Goal: Download file/media

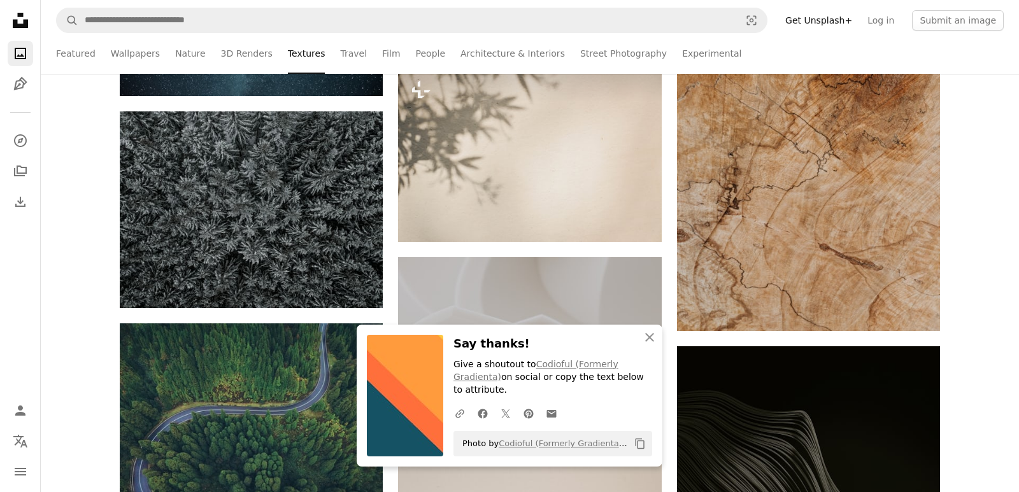
scroll to position [48913, 0]
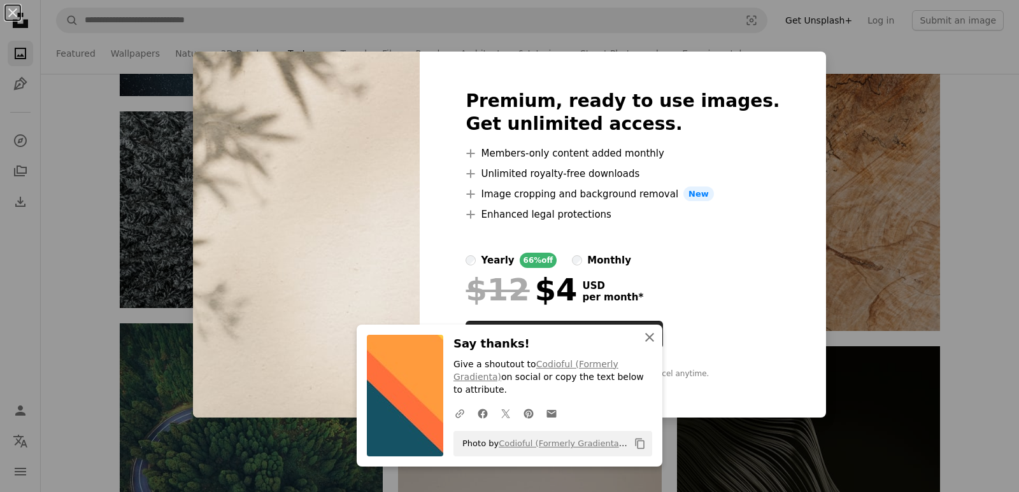
click at [645, 345] on icon "An X shape" at bounding box center [649, 337] width 15 height 15
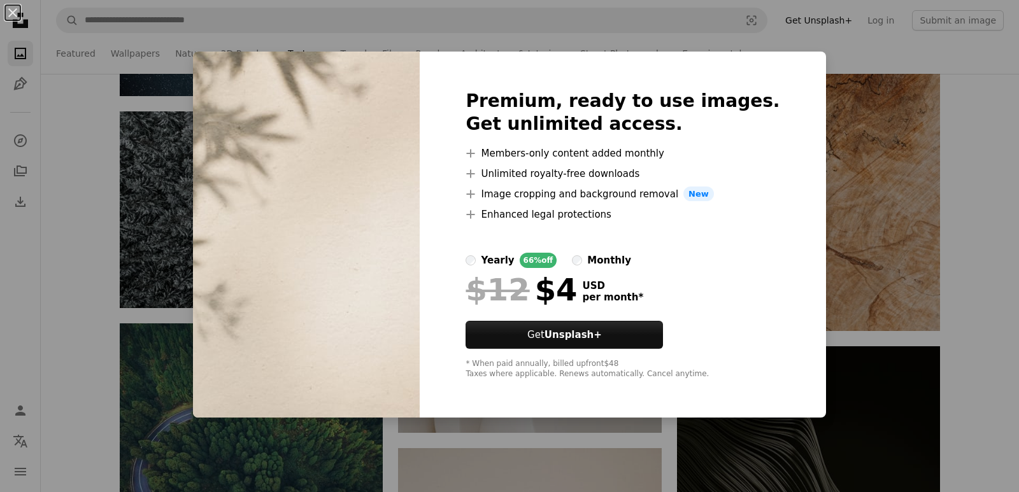
click at [838, 84] on div "An X shape Premium, ready to use images. Get unlimited access. A plus sign Memb…" at bounding box center [509, 246] width 1019 height 492
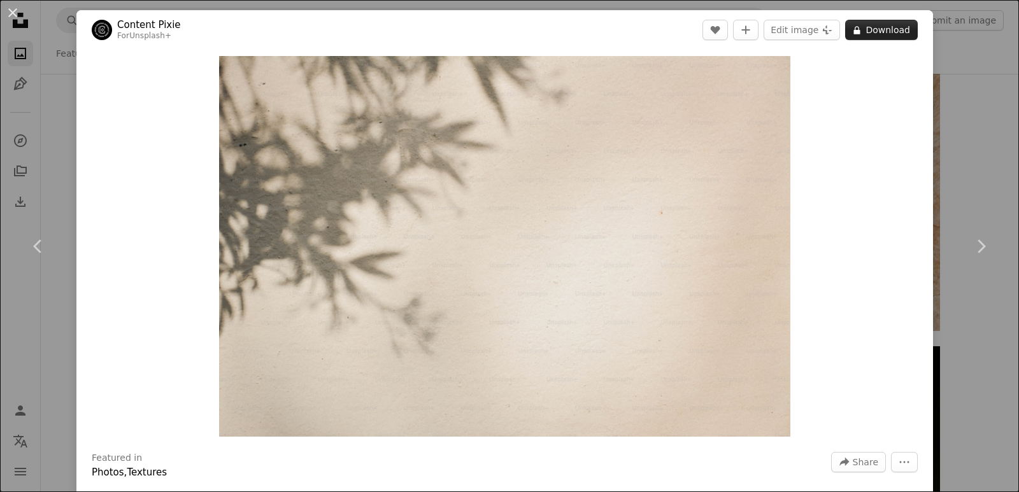
click at [872, 38] on button "A lock Download" at bounding box center [881, 30] width 73 height 20
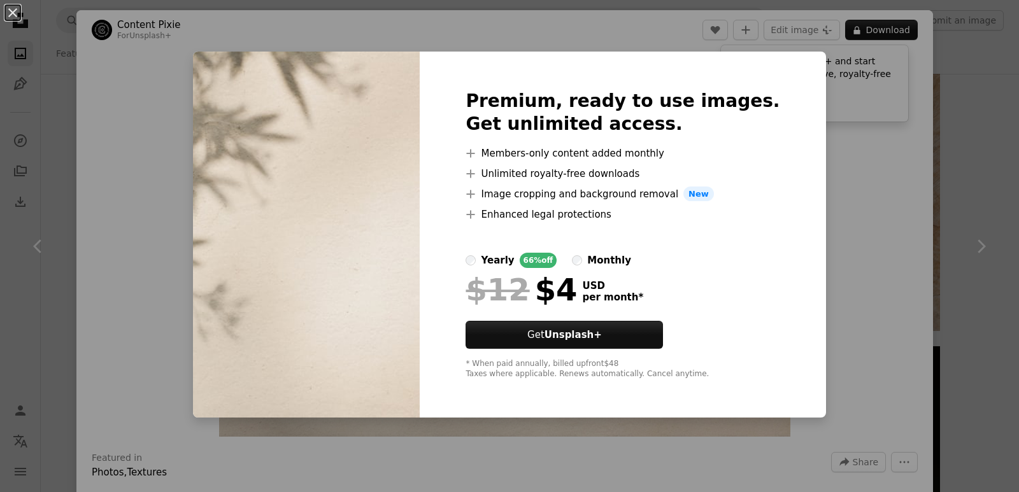
click at [184, 151] on div "An X shape Premium, ready to use images. Get unlimited access. A plus sign Memb…" at bounding box center [509, 246] width 1019 height 492
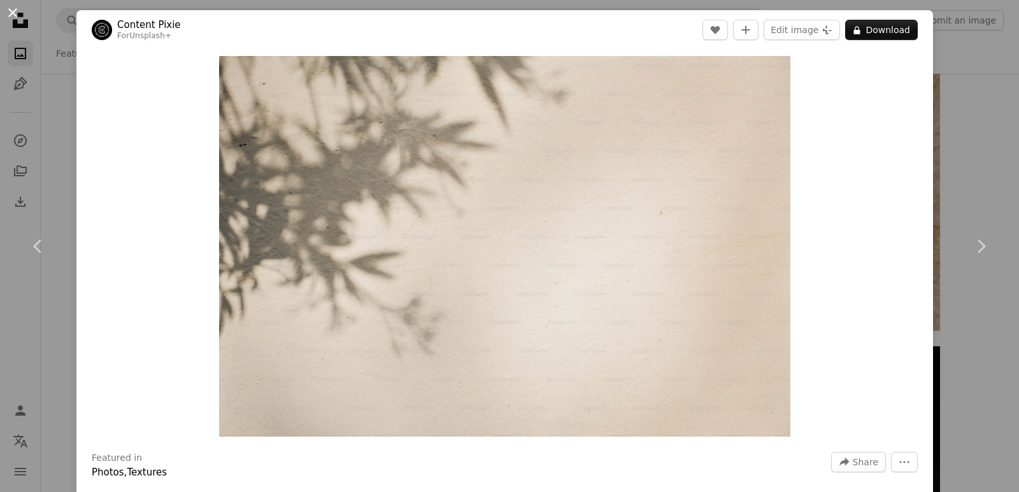
click at [7, 18] on button "An X shape" at bounding box center [12, 12] width 15 height 15
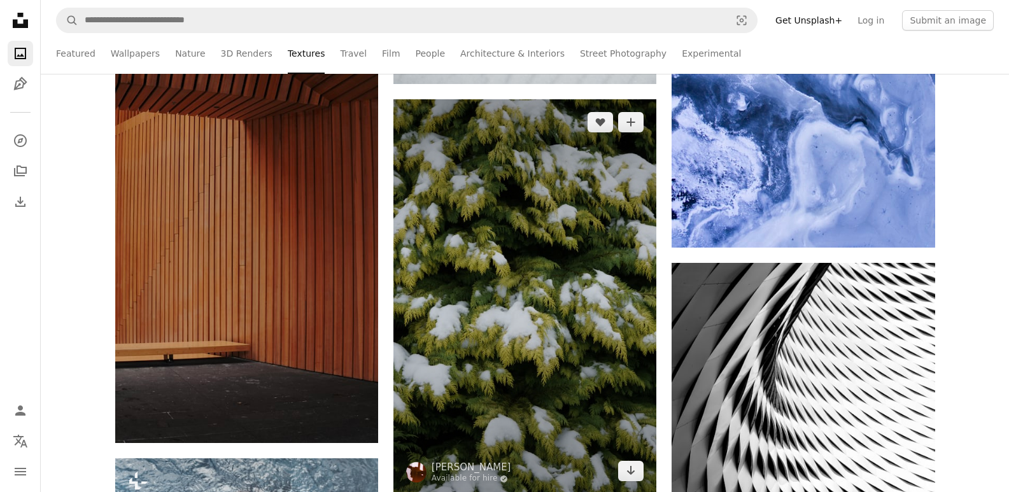
scroll to position [63689, 0]
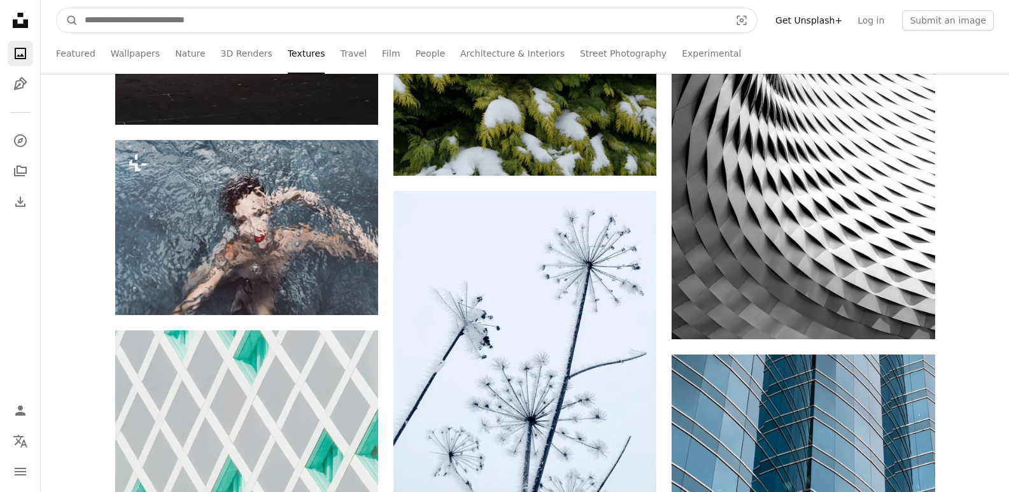
click at [193, 29] on input "Find visuals sitewide" at bounding box center [402, 20] width 648 height 24
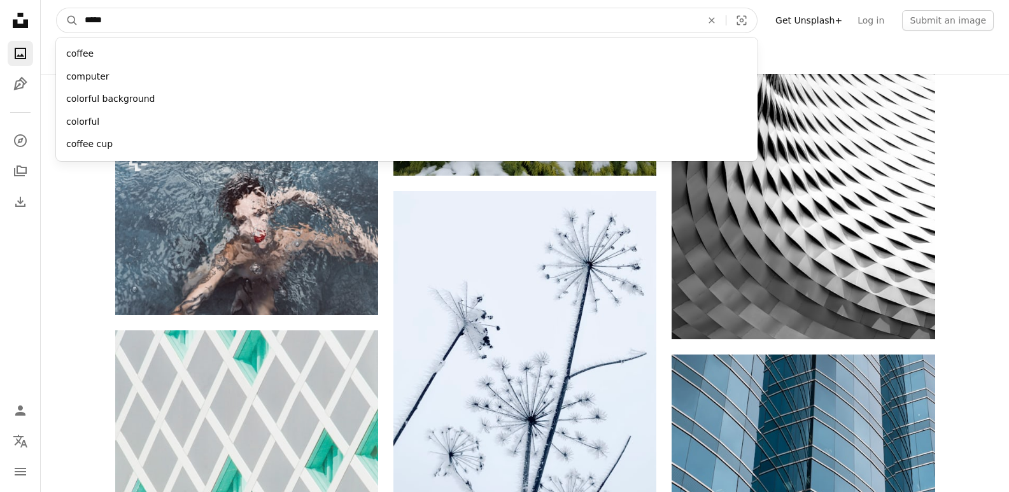
type input "*****"
click at [57, 8] on button "A magnifying glass" at bounding box center [68, 20] width 22 height 24
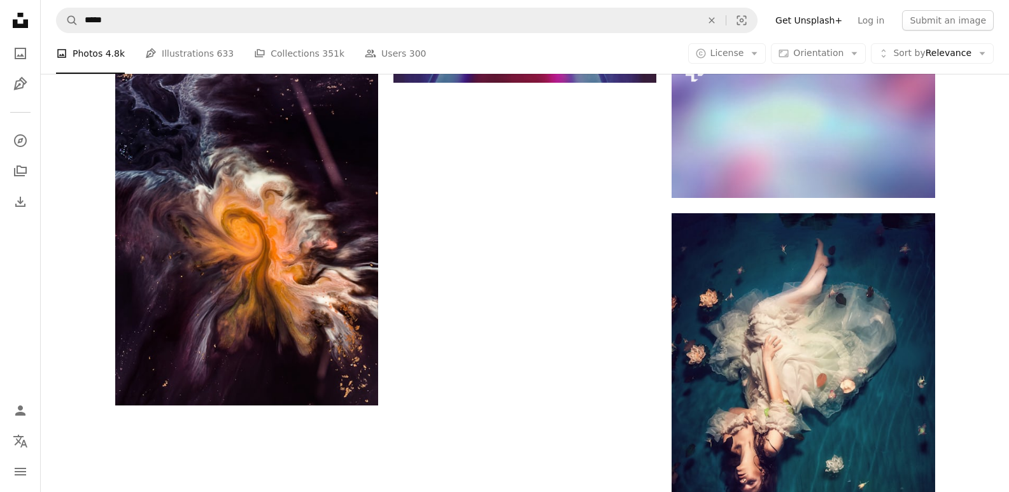
scroll to position [1484, 0]
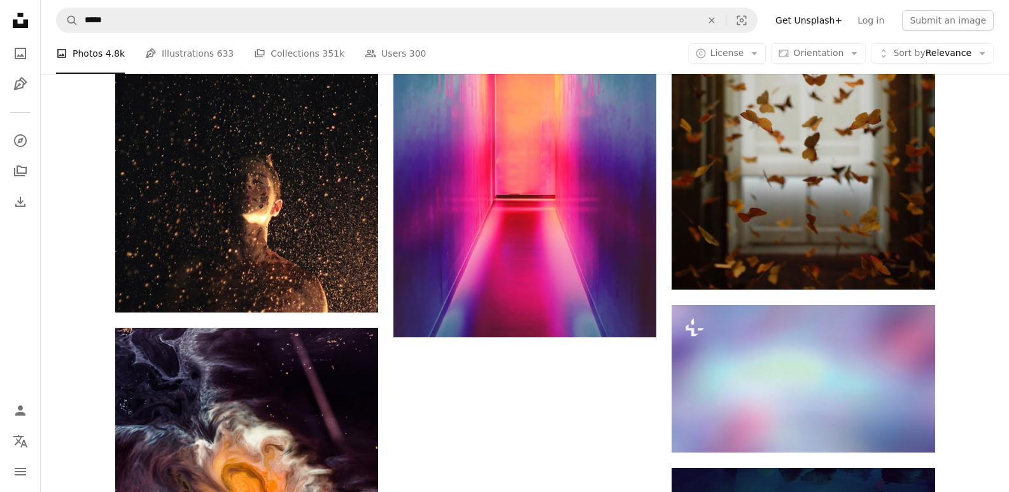
click at [22, 18] on icon "Unsplash logo Unsplash Home" at bounding box center [20, 20] width 25 height 25
